Goal: Communication & Community: Answer question/provide support

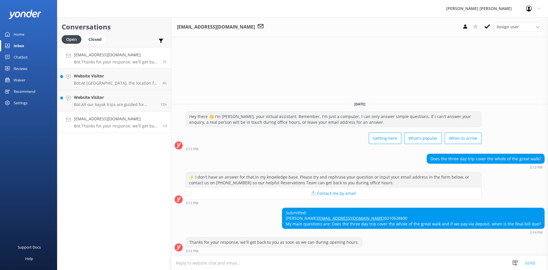
click at [123, 62] on p "Bot: Thanks for your response, we'll get back to you as soon as we can during o…" at bounding box center [116, 61] width 84 height 5
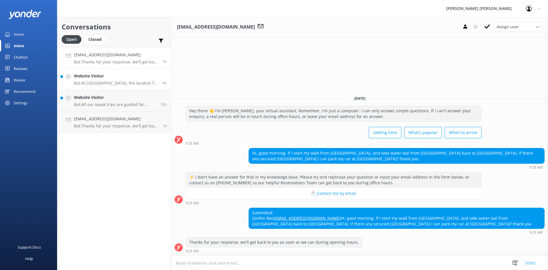
click at [125, 80] on p "Bot: At [GEOGRAPHIC_DATA], the location for boarding the boat depends on the ti…" at bounding box center [116, 82] width 84 height 5
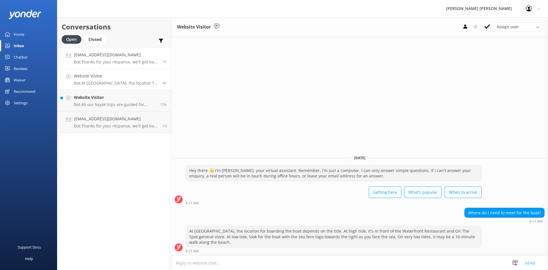
click at [126, 60] on p "Bot: Thanks for your response, we'll get back to you as soon as we can during o…" at bounding box center [116, 61] width 84 height 5
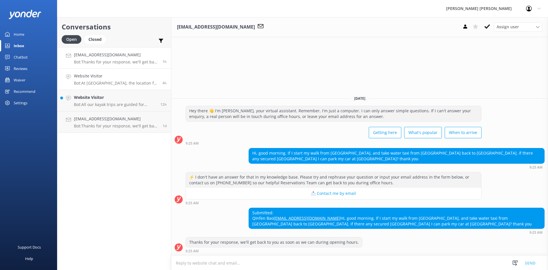
click at [122, 77] on h4 "Website Visitor" at bounding box center [116, 76] width 84 height 6
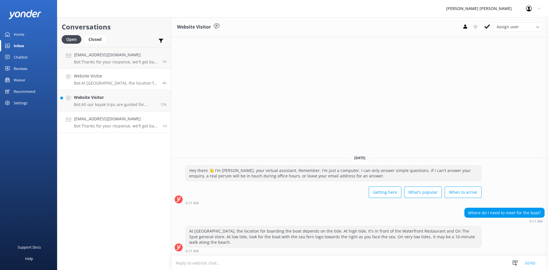
click at [124, 122] on h4 "[EMAIL_ADDRESS][DOMAIN_NAME]" at bounding box center [116, 119] width 84 height 6
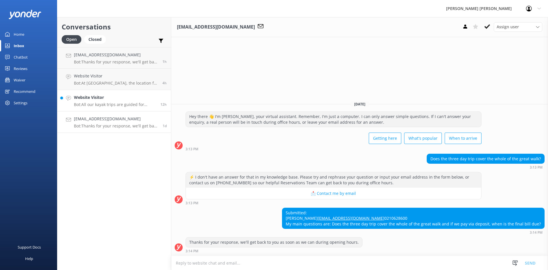
click at [106, 102] on p "Bot: All our kayak trips are guided for safety, and we don't offer self-guided …" at bounding box center [115, 104] width 82 height 5
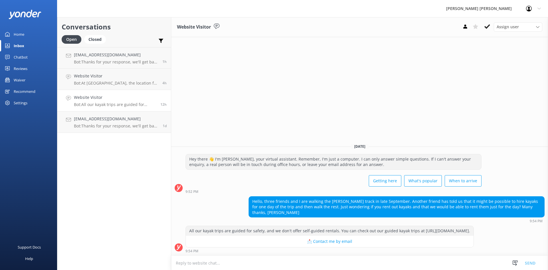
click at [383, 260] on textarea at bounding box center [359, 263] width 377 height 14
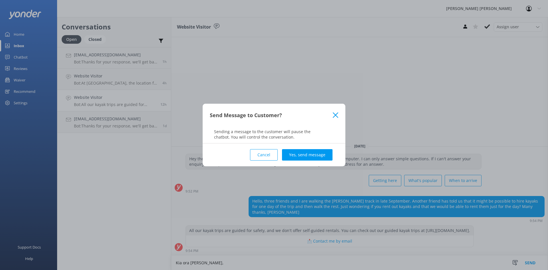
drag, startPoint x: 274, startPoint y: 154, endPoint x: 269, endPoint y: 163, distance: 10.8
click at [273, 155] on button "Cancel" at bounding box center [264, 154] width 28 height 11
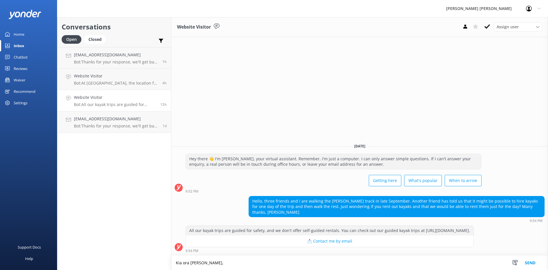
click at [225, 256] on textarea "Kia ora [PERSON_NAME]," at bounding box center [359, 262] width 377 height 14
click at [403, 262] on textarea "Kia ora [PERSON_NAME], all our kayaking trips are guided. if you would like to …" at bounding box center [359, 262] width 377 height 14
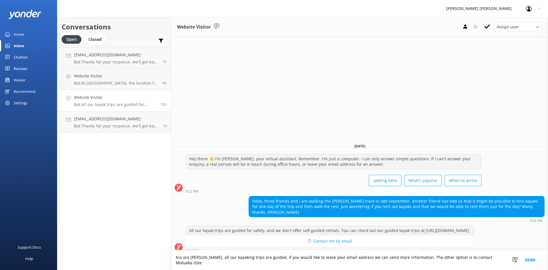
click at [490, 263] on textarea "Kia ora [PERSON_NAME], all our kayaking trips are guided. if you would like to …" at bounding box center [359, 260] width 377 height 20
paste textarea "[EMAIL_ADDRESS][DOMAIN_NAME]"
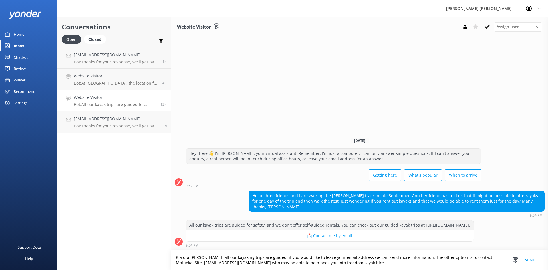
type textarea "Kia ora [PERSON_NAME], all our kayaking trips are guided. if you would like to …"
click at [527, 259] on button "Send" at bounding box center [529, 260] width 21 height 20
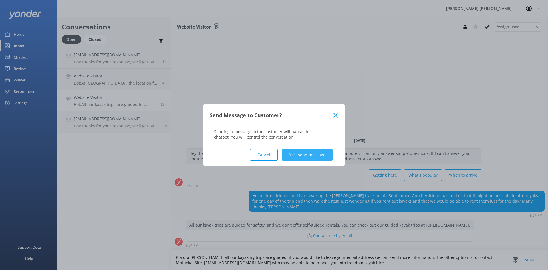
click at [302, 154] on button "Yes, send message" at bounding box center [307, 154] width 51 height 11
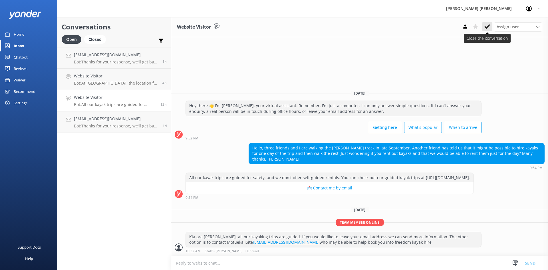
click at [485, 26] on icon at bounding box center [487, 27] width 6 height 6
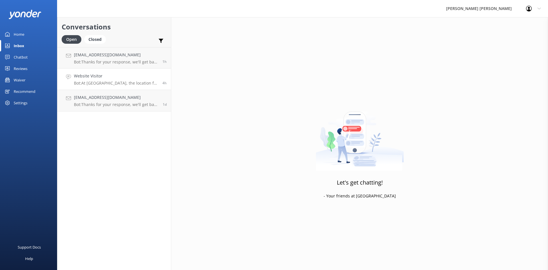
click at [114, 75] on h4 "Website Visitor" at bounding box center [116, 76] width 84 height 6
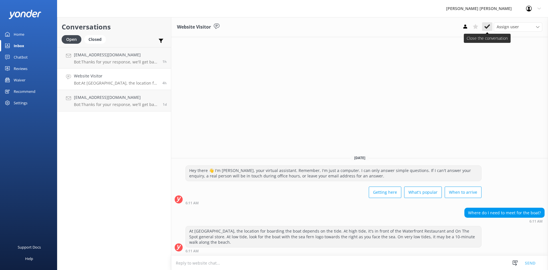
click at [487, 29] on icon at bounding box center [487, 27] width 6 height 6
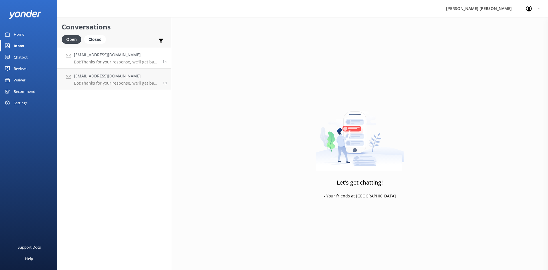
click at [132, 61] on p "Bot: Thanks for your response, we'll get back to you as soon as we can during o…" at bounding box center [116, 61] width 84 height 5
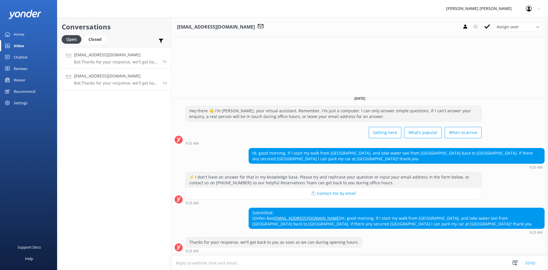
click at [128, 76] on h4 "[EMAIL_ADDRESS][DOMAIN_NAME]" at bounding box center [116, 76] width 84 height 6
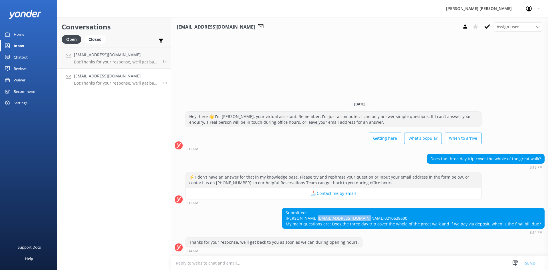
drag, startPoint x: 344, startPoint y: 211, endPoint x: 295, endPoint y: 212, distance: 49.7
click at [295, 212] on div "Submitted: [PERSON_NAME] [EMAIL_ADDRESS][DOMAIN_NAME] 0210628600 My main questi…" at bounding box center [413, 218] width 262 height 21
copy link "[EMAIL_ADDRESS][DOMAIN_NAME]"
